Goal: Communication & Community: Ask a question

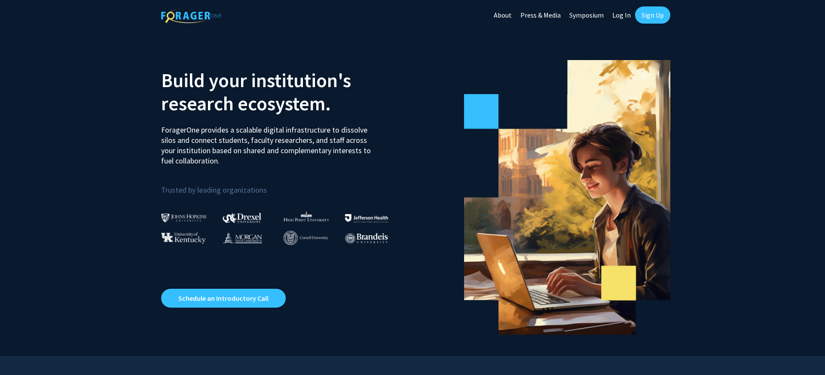
click at [660, 11] on link "Sign Up" at bounding box center [652, 14] width 35 height 17
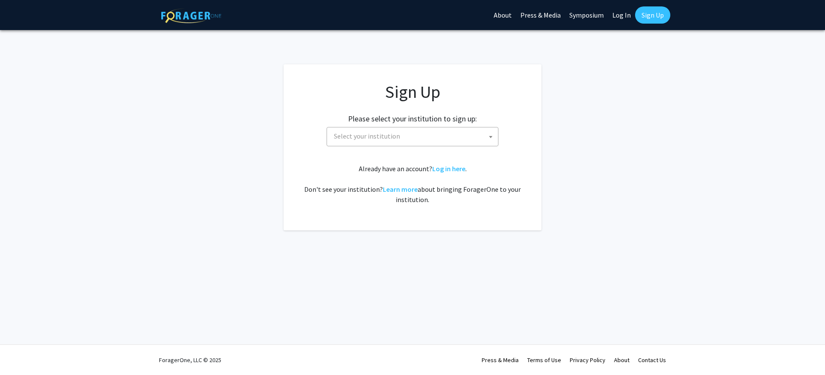
click at [458, 140] on span "Select your institution" at bounding box center [414, 137] width 168 height 18
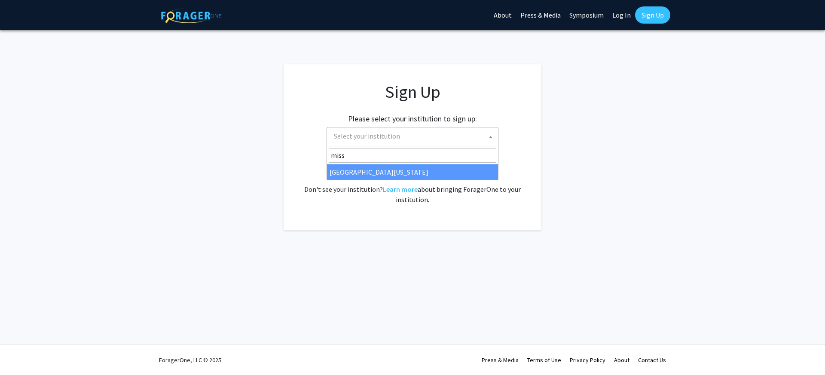
type input "miss"
select select "33"
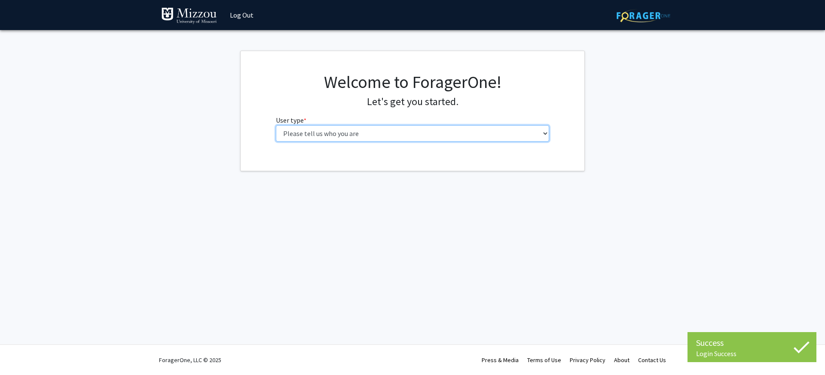
click at [365, 136] on select "Please tell us who you are Undergraduate Student Master's Student Doctoral Cand…" at bounding box center [413, 133] width 274 height 16
select select "1: undergrad"
click at [276, 125] on select "Please tell us who you are Undergraduate Student Master's Student Doctoral Cand…" at bounding box center [413, 133] width 274 height 16
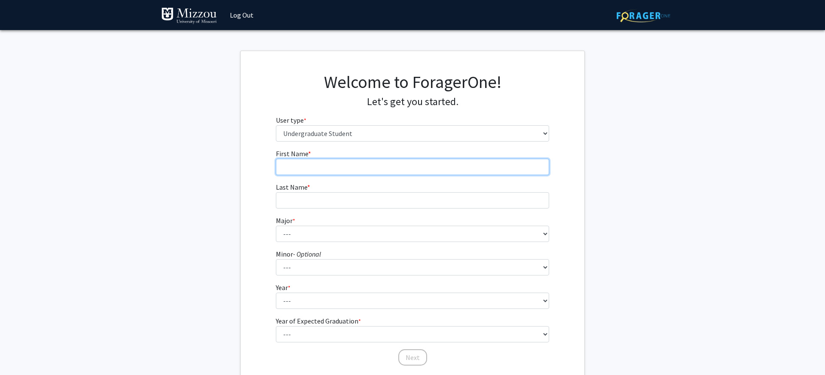
click at [369, 169] on input "First Name * required" at bounding box center [413, 167] width 274 height 16
type input "[PERSON_NAME]"
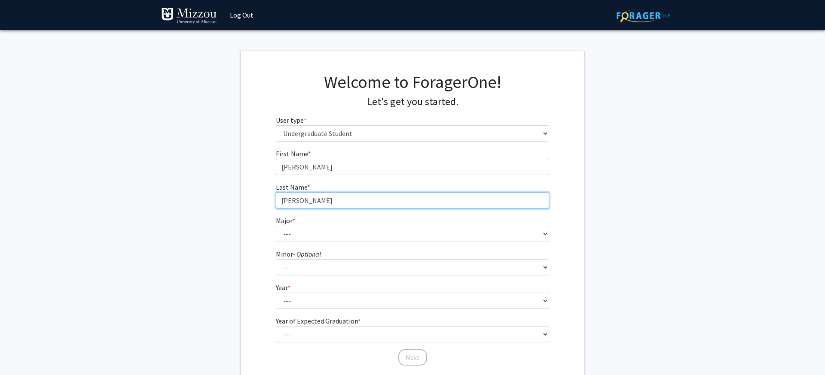
type input "[PERSON_NAME]"
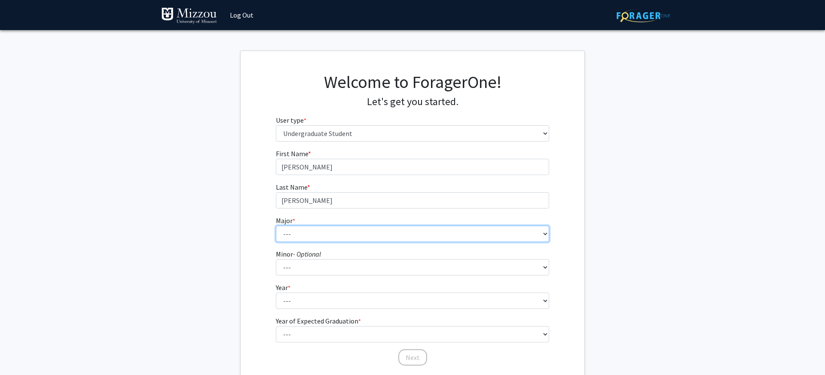
click at [366, 238] on select "--- Agribusiness Management Agricultural Education Agricultural Education: Comm…" at bounding box center [413, 234] width 274 height 16
select select "135: 2628"
click at [276, 226] on select "--- Agribusiness Management Agricultural Education Agricultural Education: Comm…" at bounding box center [413, 234] width 274 height 16
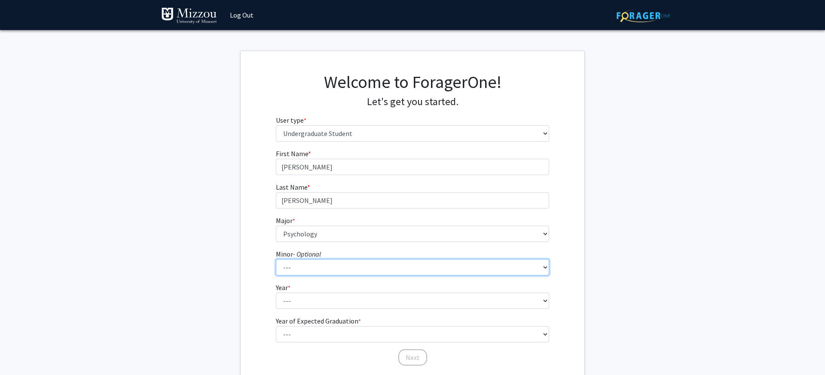
click at [334, 271] on select "--- Accountancy Aerospace Engineering Aerospace Studies Agribusiness Management…" at bounding box center [413, 267] width 274 height 16
click at [276, 259] on select "--- Accountancy Aerospace Engineering Aerospace Studies Agribusiness Management…" at bounding box center [413, 267] width 274 height 16
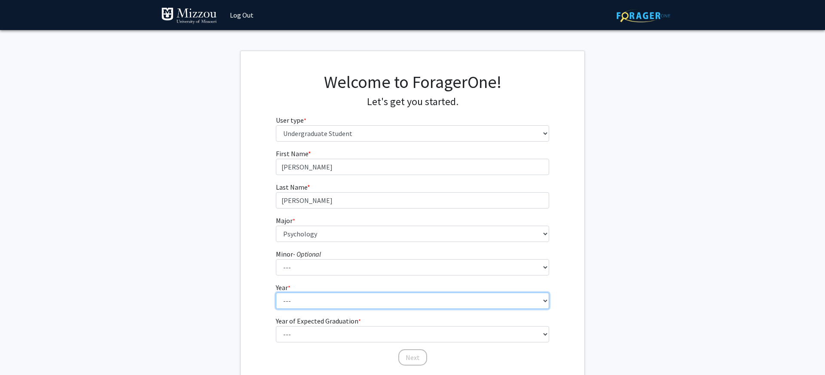
click at [335, 299] on select "--- First-year Sophomore Junior Senior Postbaccalaureate Certificate" at bounding box center [413, 301] width 274 height 16
select select "3: junior"
click at [276, 293] on select "--- First-year Sophomore Junior Senior Postbaccalaureate Certificate" at bounding box center [413, 301] width 274 height 16
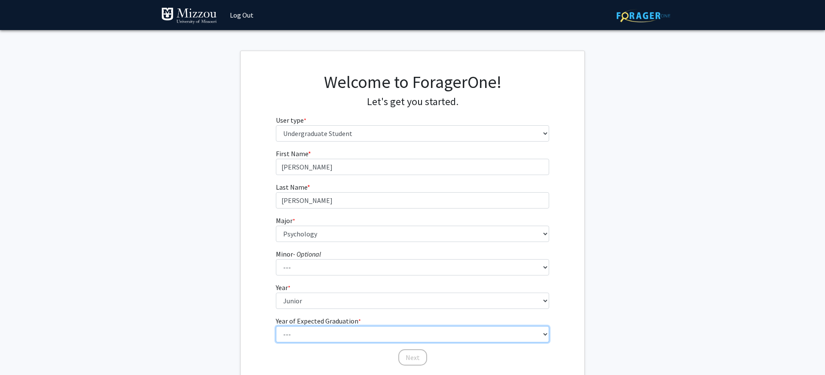
click at [351, 334] on select "--- 2025 2026 2027 2028 2029 2030 2031 2032 2033 2034" at bounding box center [413, 335] width 274 height 16
select select "2: 2026"
click at [276, 327] on select "--- 2025 2026 2027 2028 2029 2030 2031 2032 2033 2034" at bounding box center [413, 335] width 274 height 16
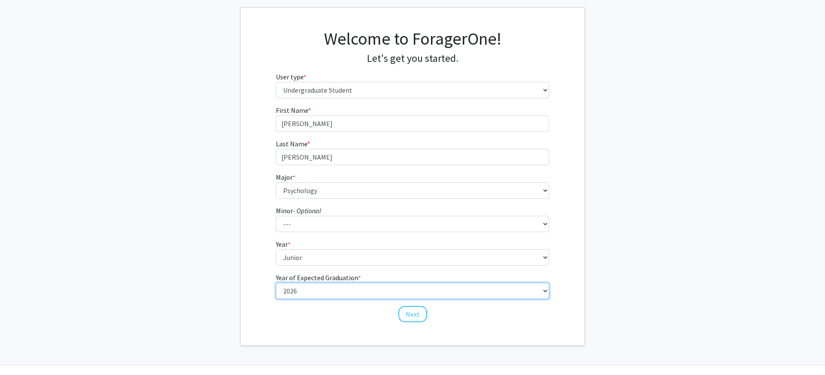
scroll to position [64, 0]
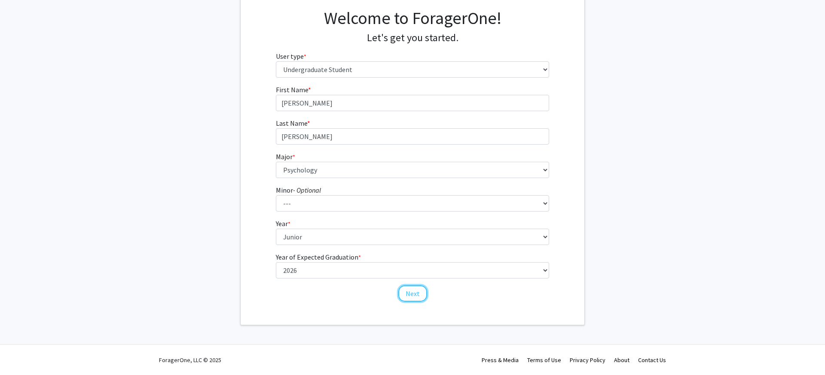
click at [413, 301] on button "Next" at bounding box center [412, 294] width 29 height 16
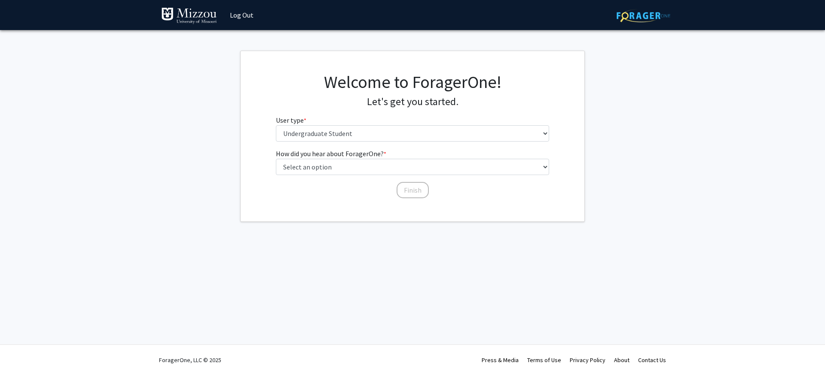
scroll to position [0, 0]
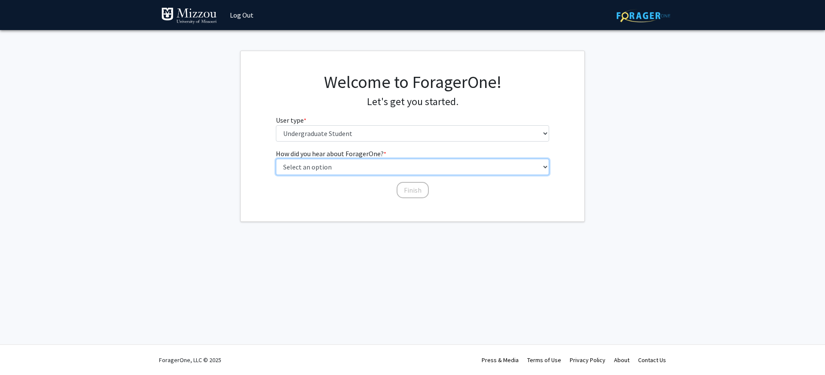
click at [363, 165] on select "Select an option Peer/student recommendation Faculty/staff recommendation Unive…" at bounding box center [413, 167] width 274 height 16
select select "2: faculty_recommendation"
click at [276, 159] on select "Select an option Peer/student recommendation Faculty/staff recommendation Unive…" at bounding box center [413, 167] width 274 height 16
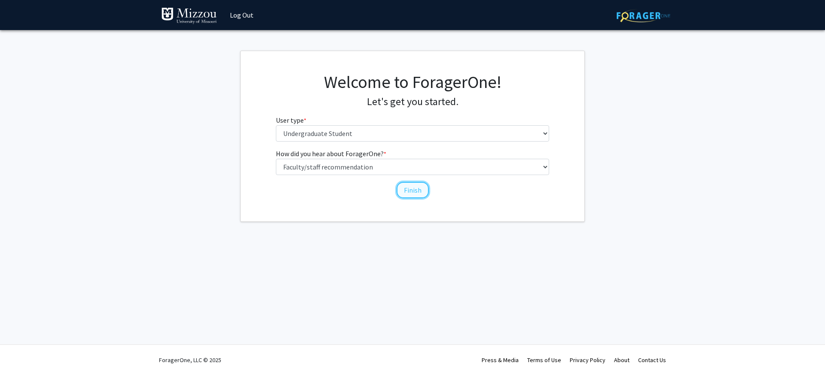
click at [409, 190] on button "Finish" at bounding box center [413, 190] width 32 height 16
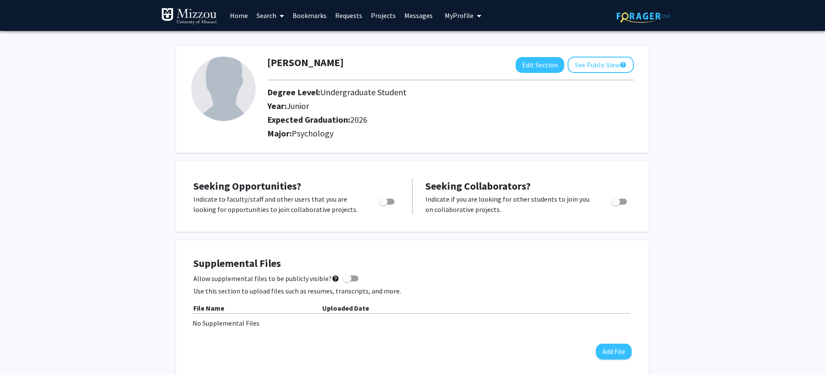
click at [269, 13] on link "Search" at bounding box center [270, 15] width 36 height 30
click at [276, 37] on span "Faculty/Staff" at bounding box center [283, 39] width 63 height 17
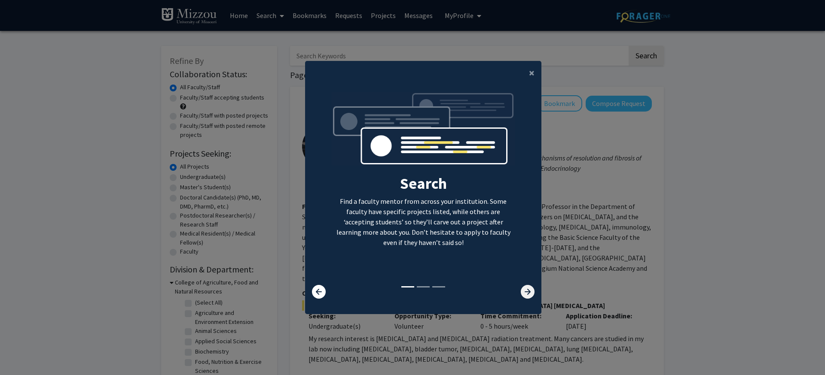
click at [524, 293] on icon at bounding box center [528, 292] width 14 height 14
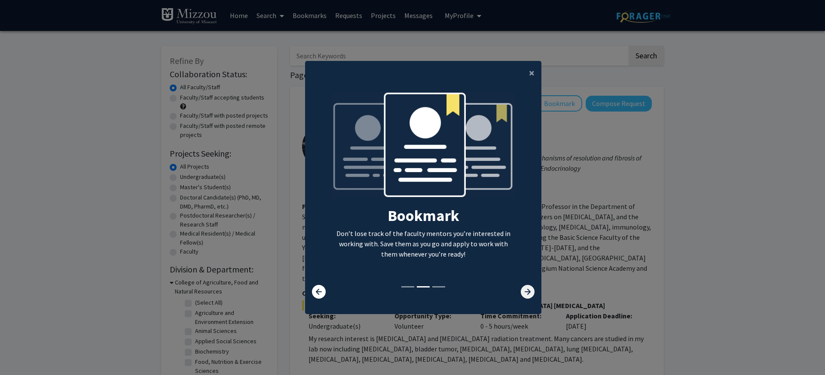
click at [528, 293] on icon at bounding box center [528, 292] width 14 height 14
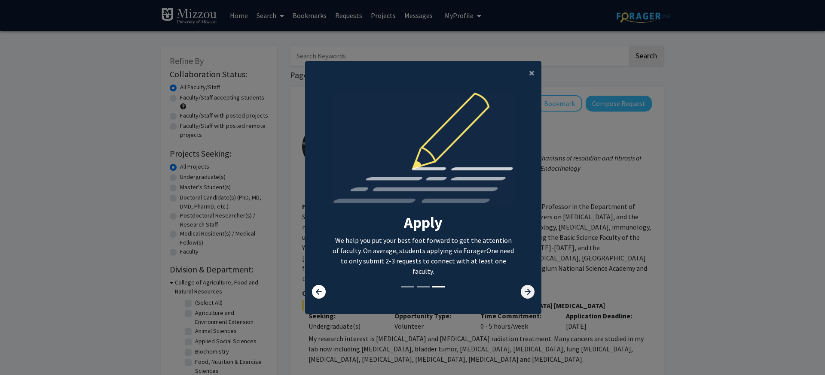
click at [528, 293] on icon at bounding box center [528, 292] width 14 height 14
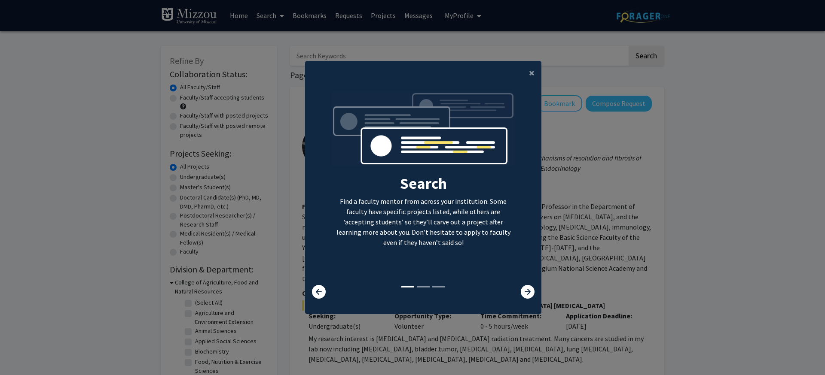
drag, startPoint x: 528, startPoint y: 300, endPoint x: 537, endPoint y: 134, distance: 165.7
click at [528, 298] on div "Search Find a faculty mentor from across your institution. Some faculty have sp…" at bounding box center [423, 195] width 236 height 221
click at [530, 76] on span "×" at bounding box center [532, 72] width 6 height 13
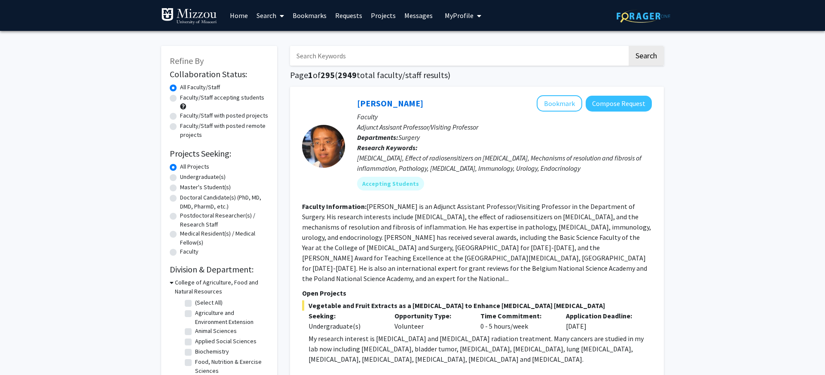
click at [369, 61] on input "Search Keywords" at bounding box center [458, 56] width 337 height 20
type input "Kalton"
click at [629, 46] on button "Search" at bounding box center [646, 56] width 35 height 20
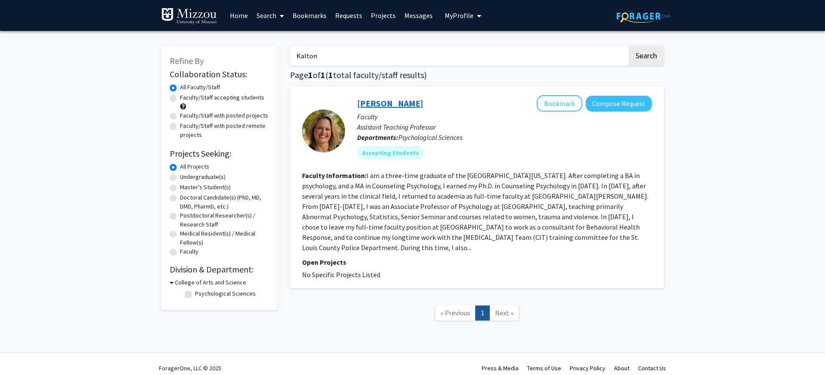
click at [411, 108] on link "[PERSON_NAME]" at bounding box center [390, 103] width 66 height 11
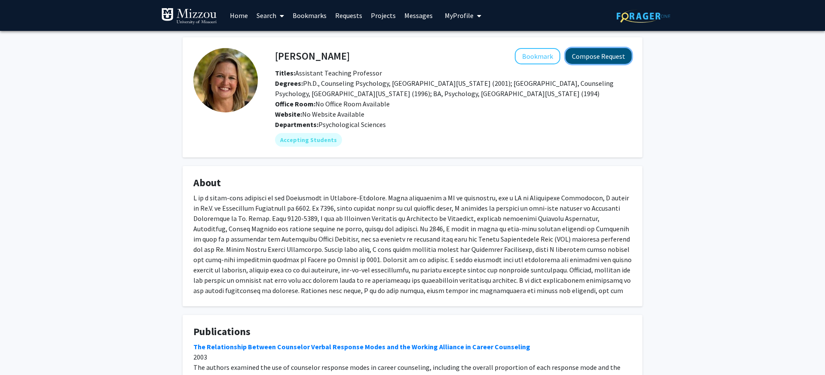
click at [607, 57] on button "Compose Request" at bounding box center [598, 56] width 66 height 16
click at [268, 15] on link "Search" at bounding box center [270, 15] width 36 height 30
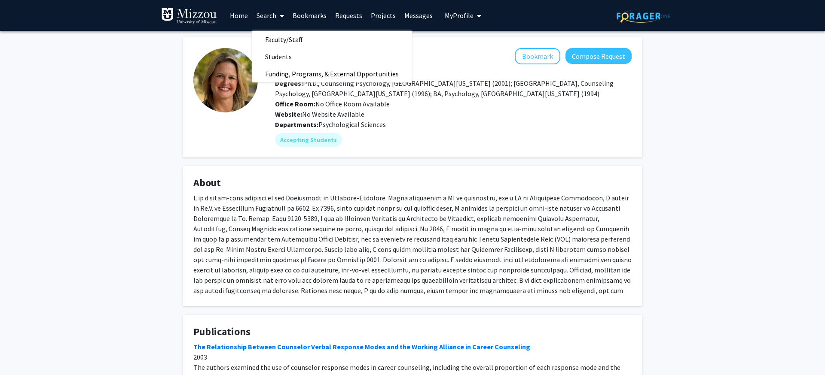
click at [561, 176] on fg-card "About" at bounding box center [413, 236] width 460 height 140
click at [246, 92] on img at bounding box center [225, 80] width 64 height 64
click at [346, 17] on link "Requests" at bounding box center [349, 15] width 36 height 30
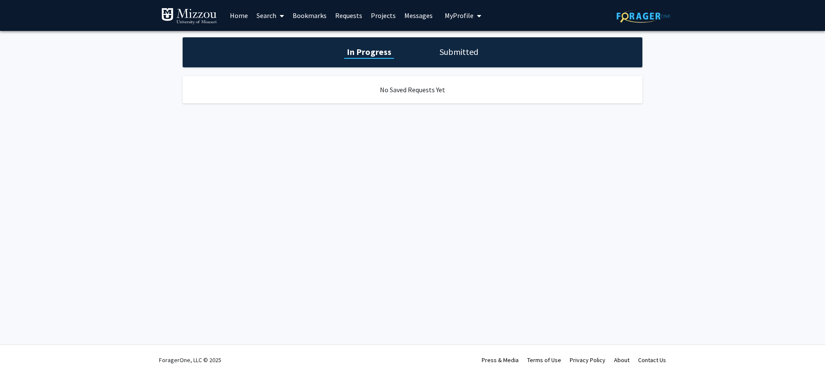
click at [460, 48] on h1 "Submitted" at bounding box center [459, 52] width 44 height 12
click at [458, 12] on span "My Profile" at bounding box center [459, 15] width 29 height 9
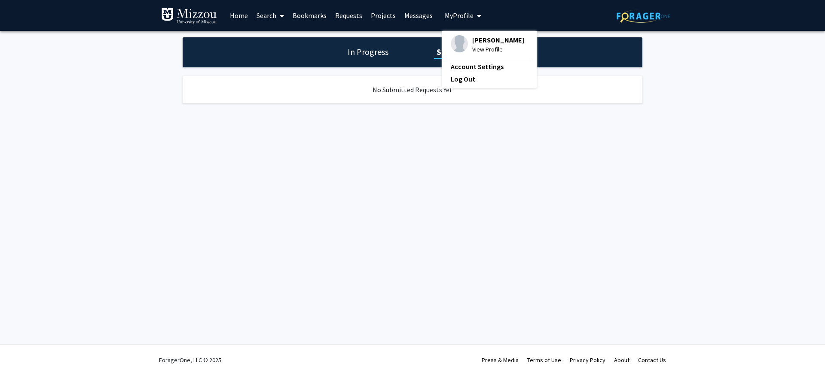
click at [461, 16] on span "My Profile" at bounding box center [459, 15] width 29 height 9
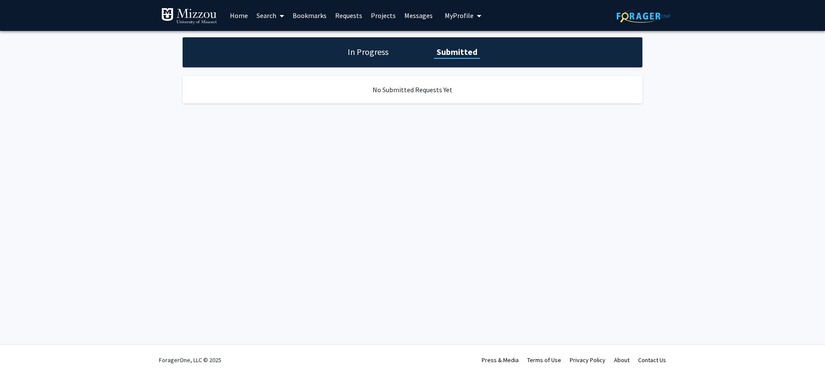
click at [274, 15] on link "Search" at bounding box center [270, 15] width 36 height 30
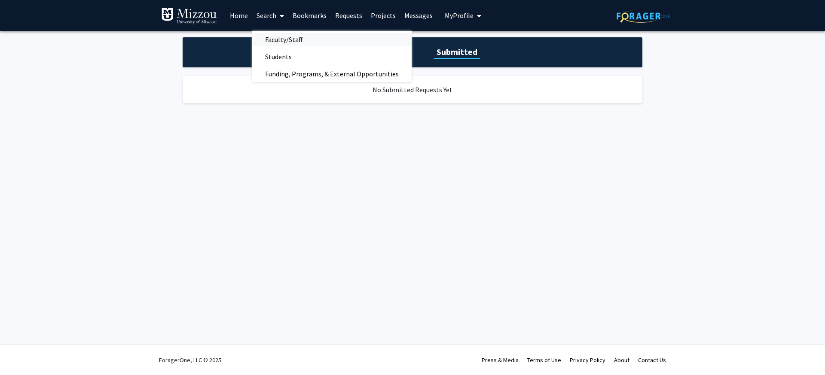
click at [281, 39] on span "Faculty/Staff" at bounding box center [283, 39] width 63 height 17
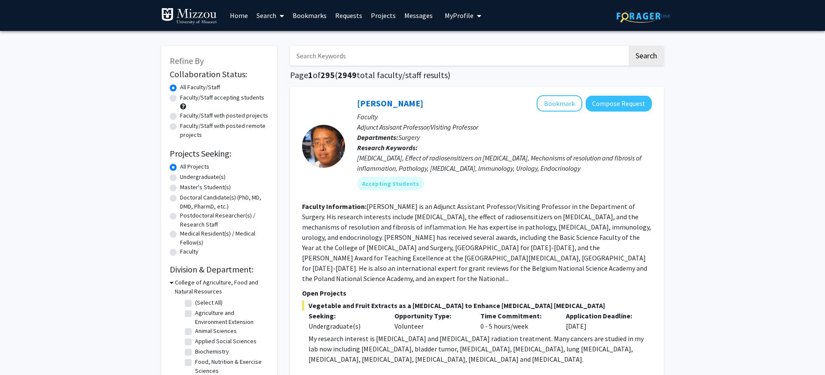
click at [367, 51] on input "Search Keywords" at bounding box center [458, 56] width 337 height 20
type input "Kalton"
click at [661, 58] on button "Search" at bounding box center [646, 56] width 35 height 20
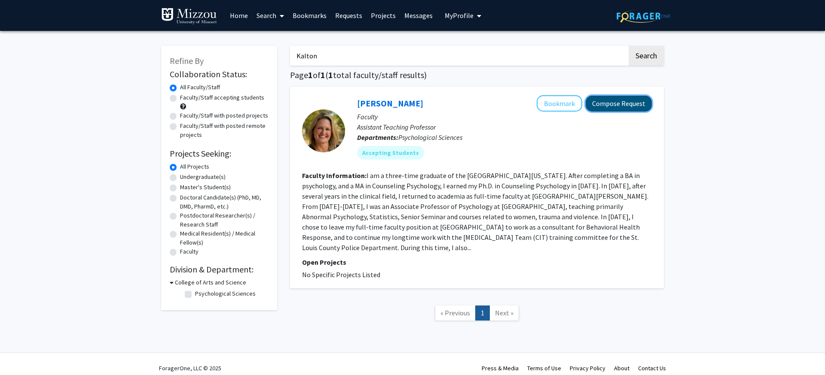
click at [609, 104] on button "Compose Request" at bounding box center [619, 104] width 66 height 16
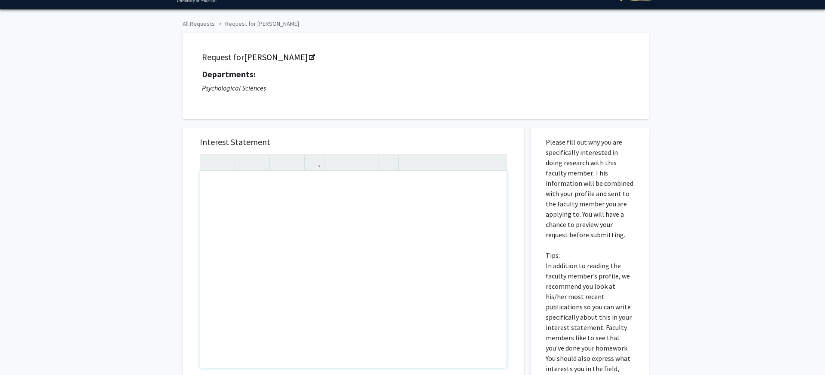
scroll to position [20, 0]
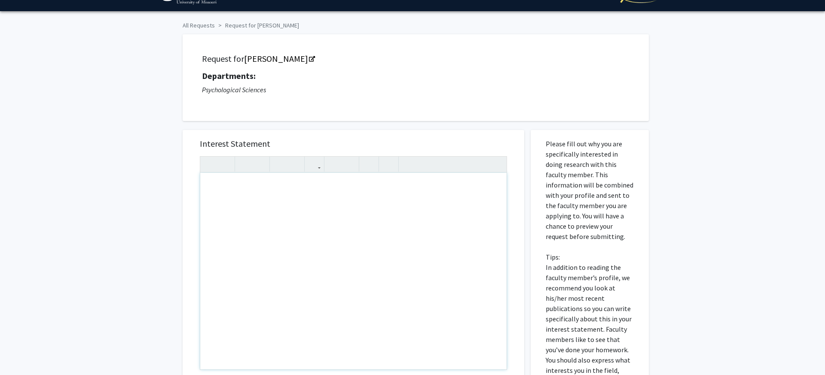
click at [223, 191] on div "Note to users with screen readers: Please press Alt+0 or Option+0 to deactivate…" at bounding box center [353, 271] width 306 height 197
click at [264, 196] on div "Note to users with screen readers: Please press Alt+0 or Option+0 to deactivate…" at bounding box center [353, 271] width 306 height 197
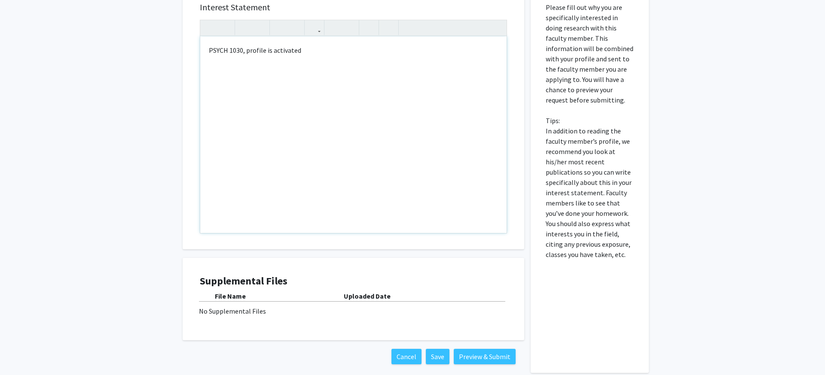
scroll to position [151, 0]
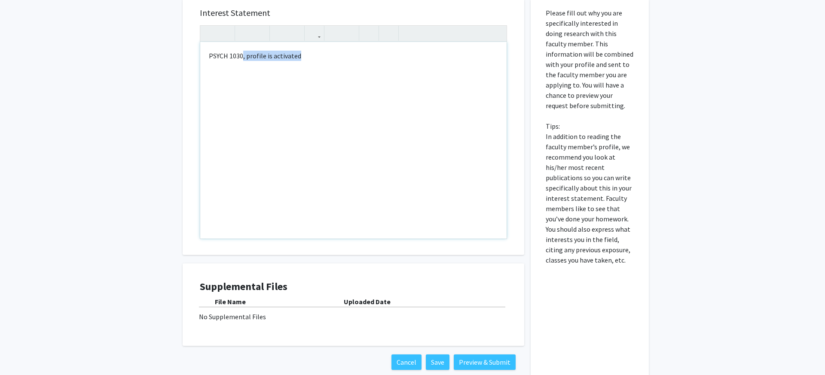
drag, startPoint x: 339, startPoint y: 59, endPoint x: 244, endPoint y: 60, distance: 94.9
click at [244, 60] on div "PSYCH 1030, profile is activated" at bounding box center [353, 140] width 306 height 197
type textarea "PSYCH 1030"
click at [488, 366] on button "Preview & Submit" at bounding box center [485, 362] width 62 height 15
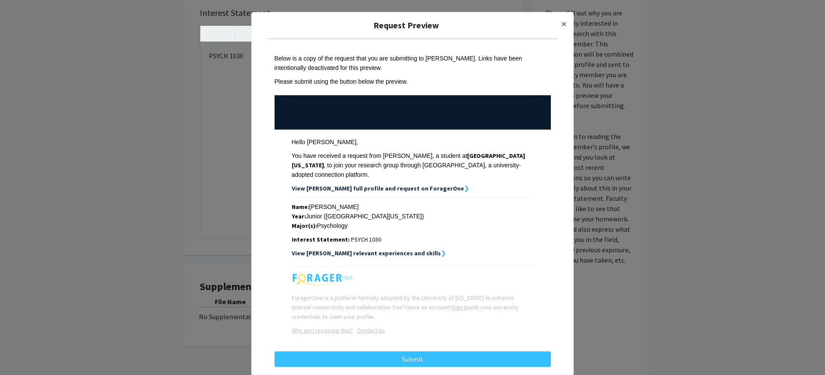
scroll to position [12, 0]
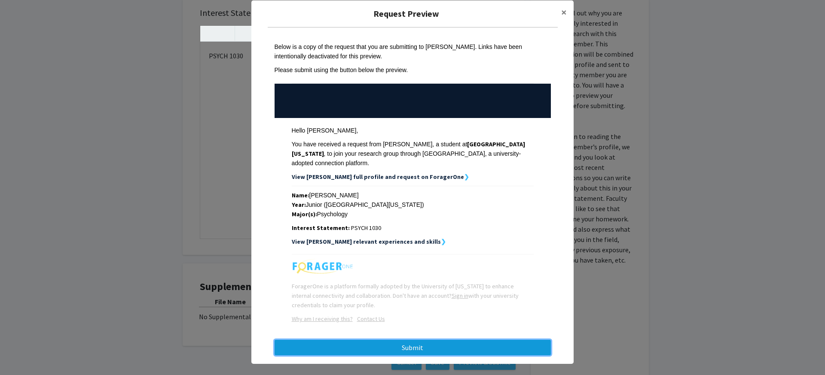
click at [421, 340] on button "Submit" at bounding box center [413, 347] width 276 height 15
